Goal: Task Accomplishment & Management: Complete application form

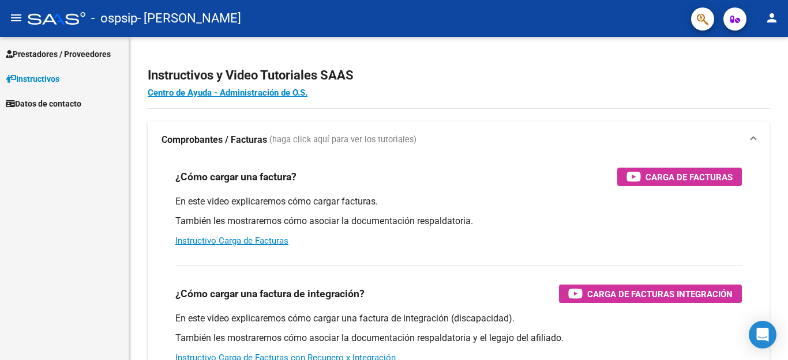
click at [45, 54] on span "Prestadores / Proveedores" at bounding box center [58, 54] width 105 height 13
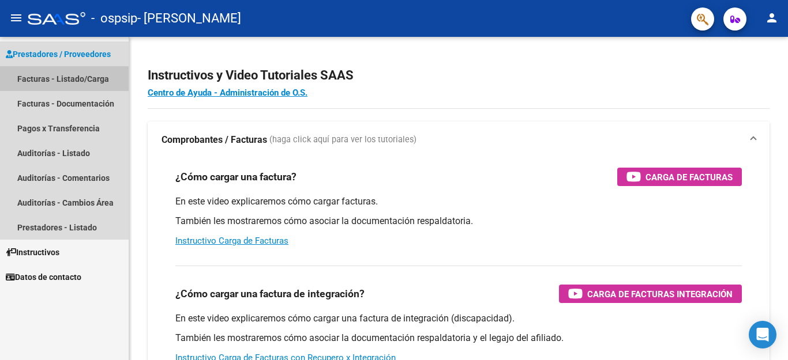
click at [44, 74] on link "Facturas - Listado/Carga" at bounding box center [64, 78] width 129 height 25
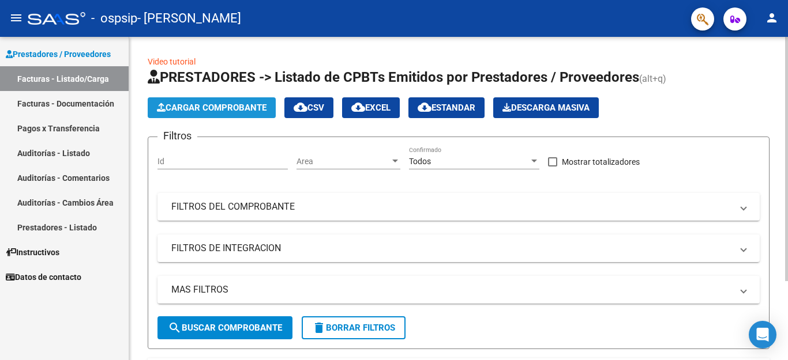
click at [227, 107] on span "Cargar Comprobante" at bounding box center [212, 108] width 110 height 10
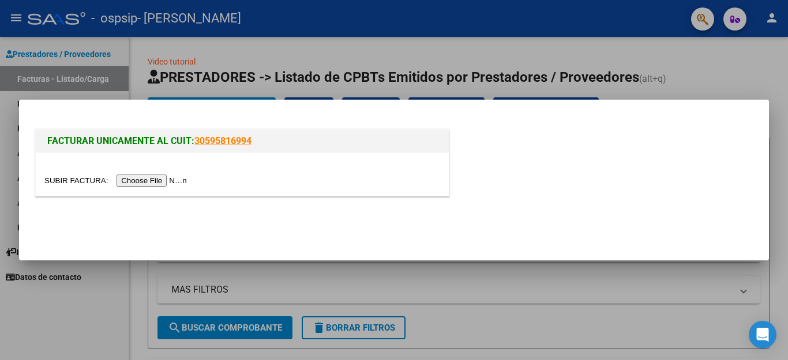
click at [159, 179] on input "file" at bounding box center [117, 181] width 146 height 12
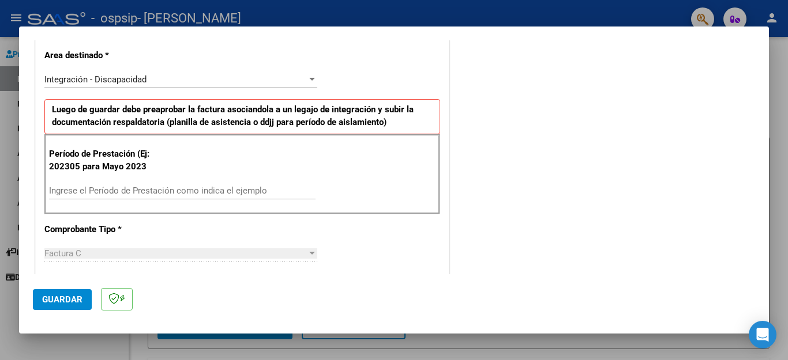
scroll to position [254, 0]
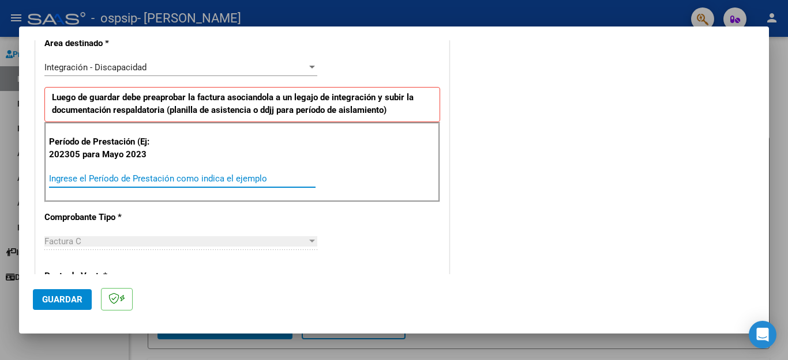
click at [172, 180] on input "Ingrese el Período de Prestación como indica el ejemplo" at bounding box center [182, 179] width 266 height 10
type input "202506"
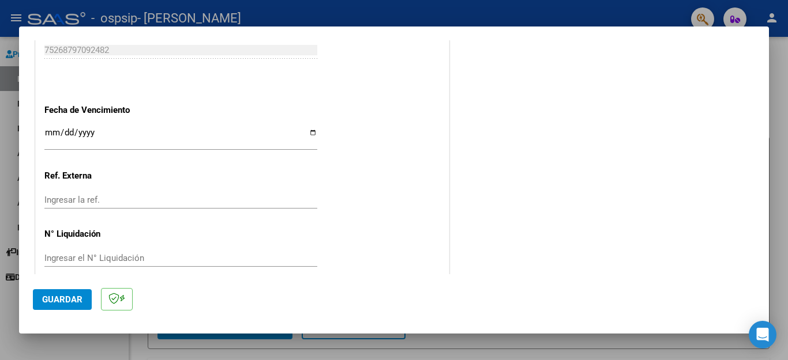
scroll to position [745, 0]
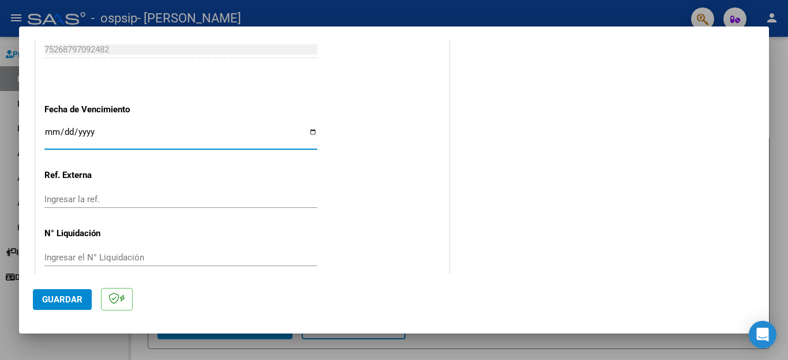
click at [49, 127] on input "Ingresar la fecha" at bounding box center [180, 136] width 273 height 18
type input "[DATE]"
click at [49, 301] on span "Guardar" at bounding box center [62, 300] width 40 height 10
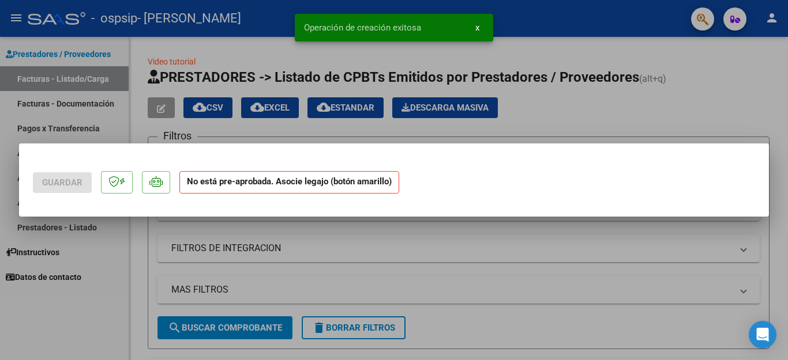
scroll to position [0, 0]
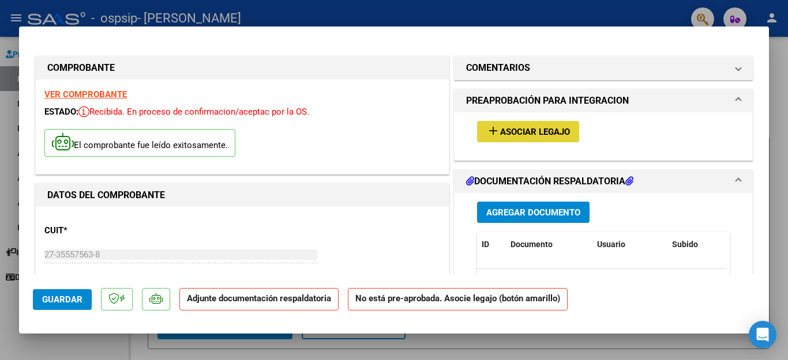
click at [538, 131] on span "Asociar Legajo" at bounding box center [535, 132] width 70 height 10
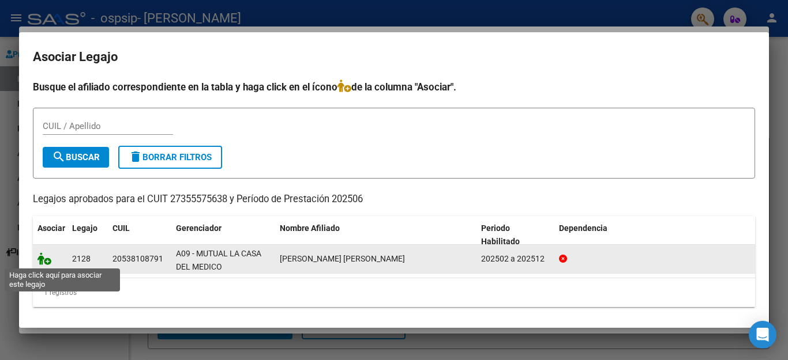
click at [46, 260] on icon at bounding box center [44, 259] width 14 height 13
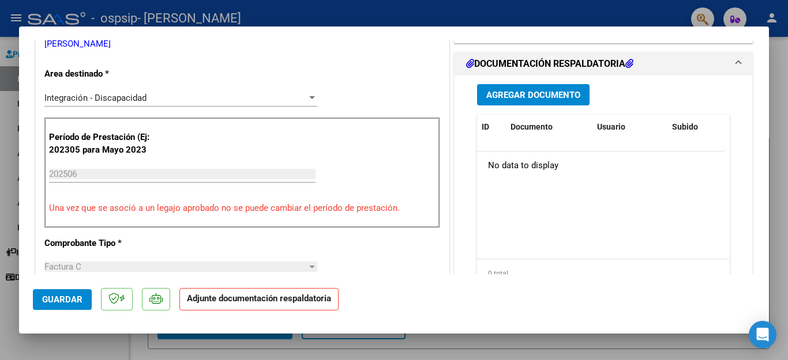
scroll to position [277, 0]
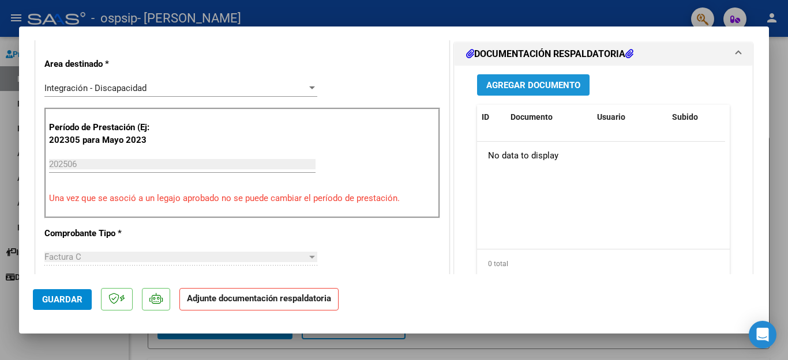
click at [524, 81] on span "Agregar Documento" at bounding box center [533, 85] width 94 height 10
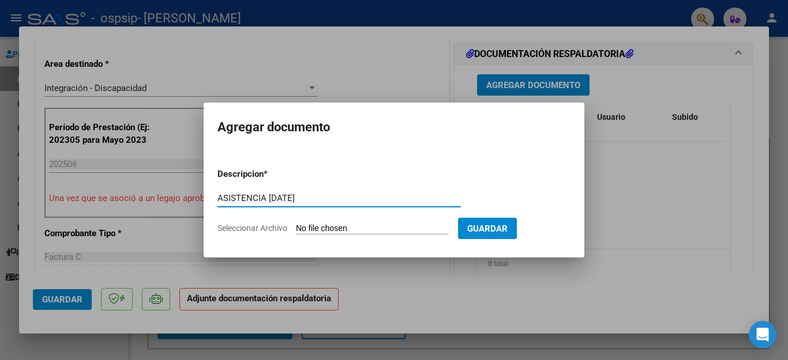
type input "ASISTENCIA [DATE]"
click at [385, 224] on input "Seleccionar Archivo" at bounding box center [372, 229] width 153 height 11
type input "C:\fakepath\[PERSON_NAME][DATE].pdf"
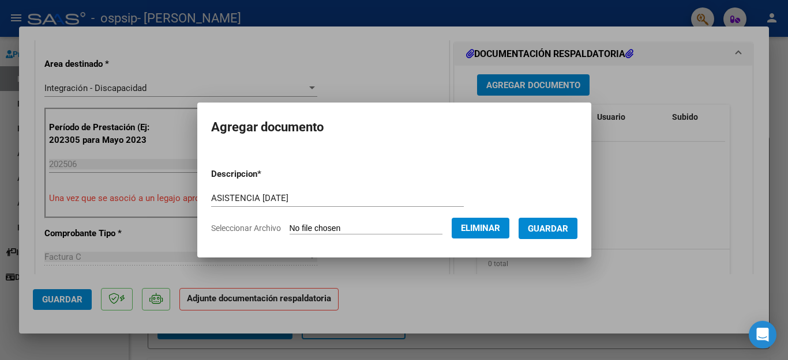
click at [543, 225] on span "Guardar" at bounding box center [548, 229] width 40 height 10
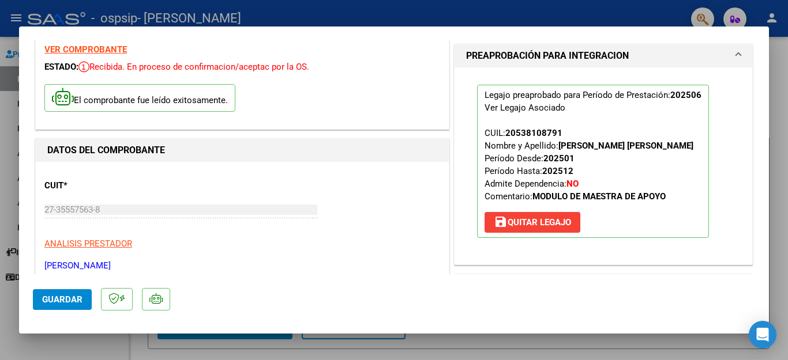
scroll to position [0, 0]
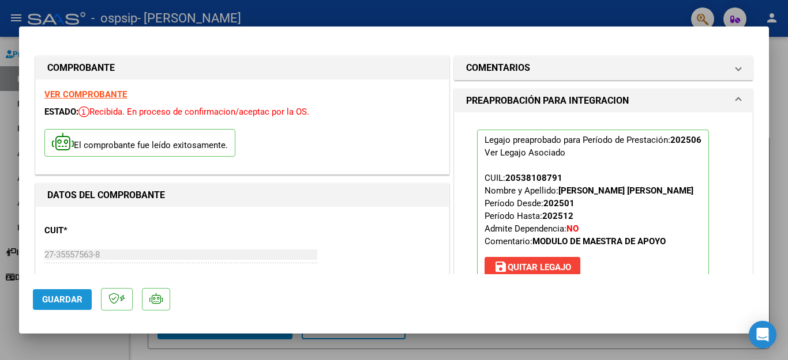
click at [62, 303] on span "Guardar" at bounding box center [62, 300] width 40 height 10
